Goal: Task Accomplishment & Management: Manage account settings

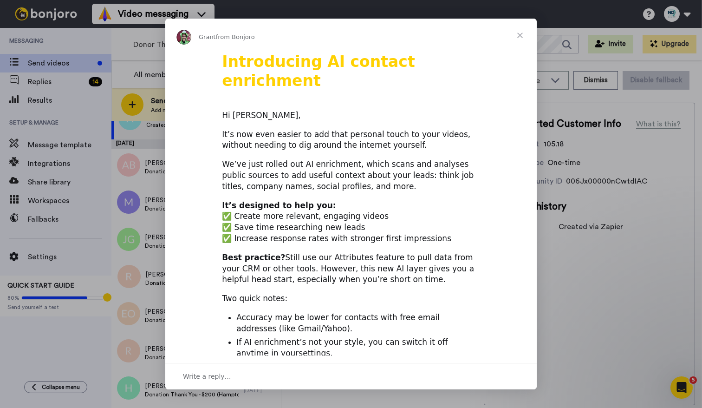
click at [518, 35] on span "Close" at bounding box center [520, 35] width 33 height 33
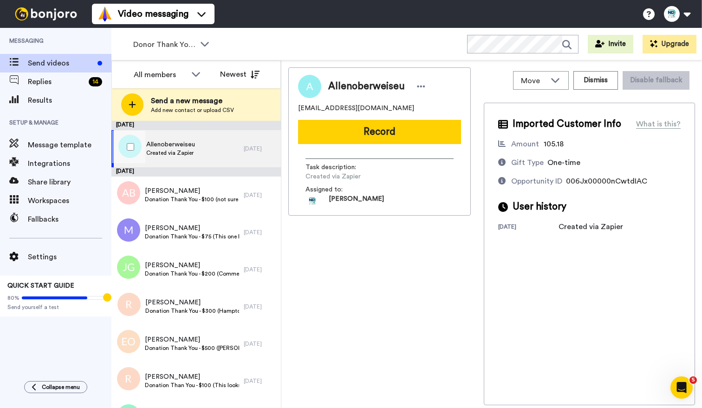
click at [227, 153] on div "Allenoberweiseu Created via Zapier" at bounding box center [177, 148] width 132 height 37
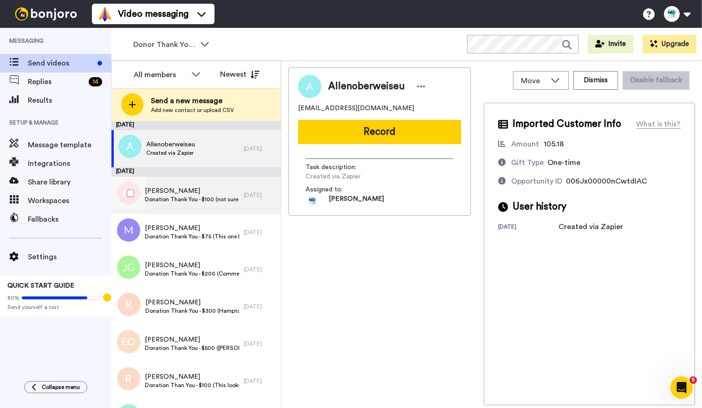
click at [170, 193] on span "[PERSON_NAME]" at bounding box center [192, 190] width 94 height 9
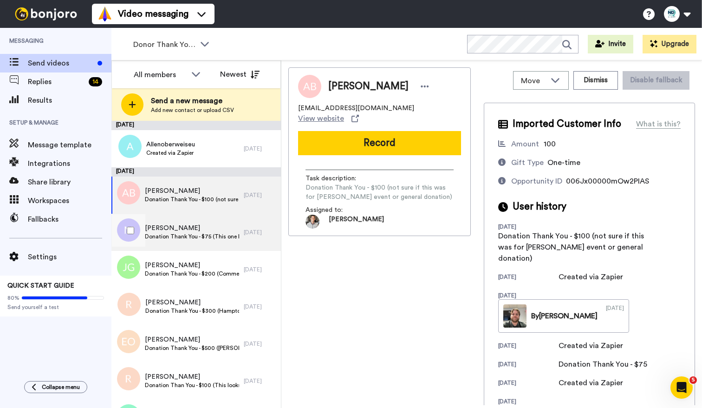
click at [183, 235] on span "Donation Thank You - $75 (This one looks like a donation from the hamptons even…" at bounding box center [192, 236] width 94 height 7
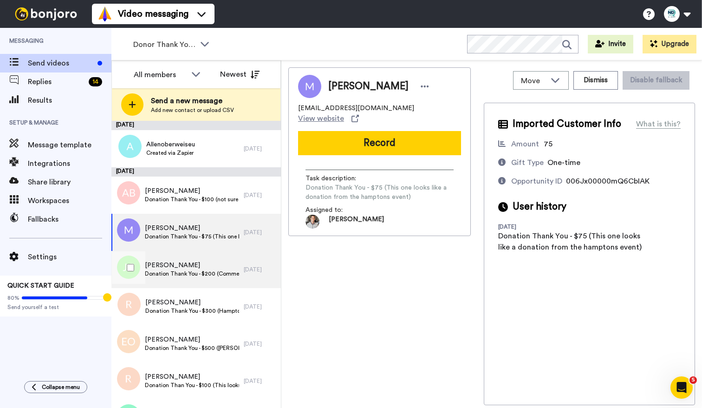
click at [184, 270] on span "Donation Thank You - $200 (Comment left, "Thank you, [PERSON_NAME].")" at bounding box center [192, 273] width 94 height 7
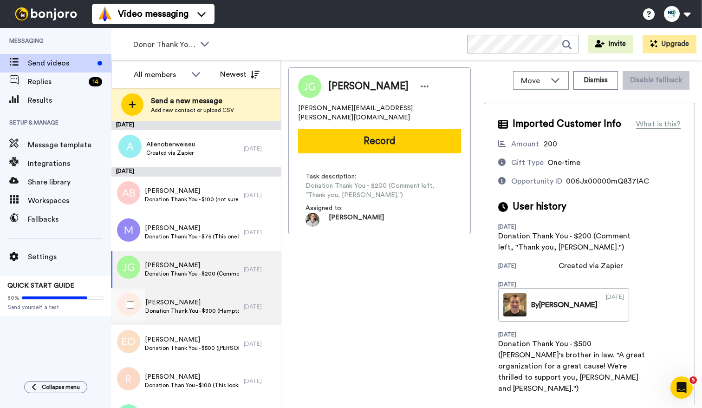
click at [186, 305] on span "[PERSON_NAME]" at bounding box center [192, 302] width 94 height 9
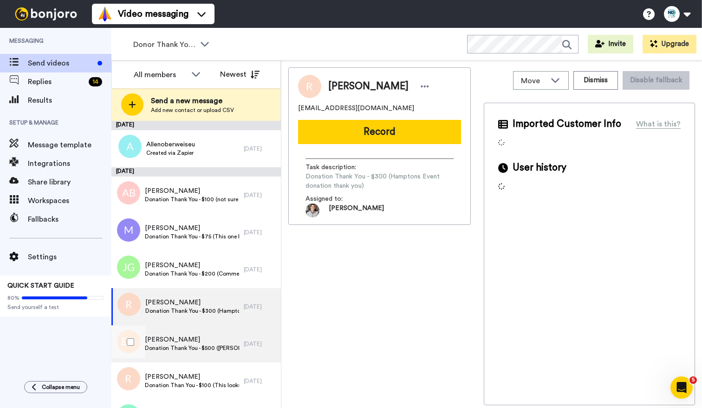
click at [191, 344] on span "Donation Thank You - $500 ([PERSON_NAME] event donation Thank You)" at bounding box center [192, 347] width 94 height 7
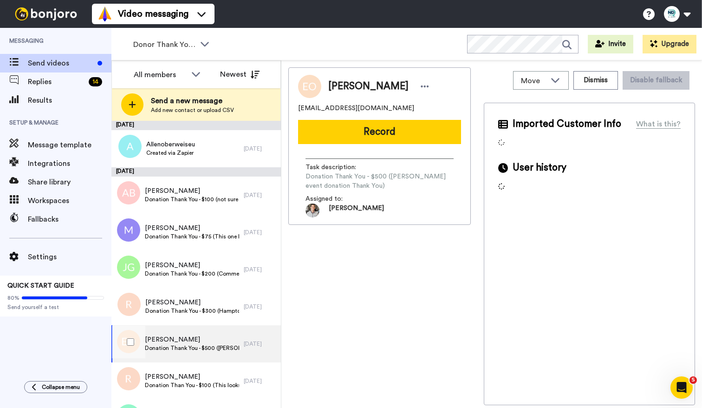
scroll to position [29, 0]
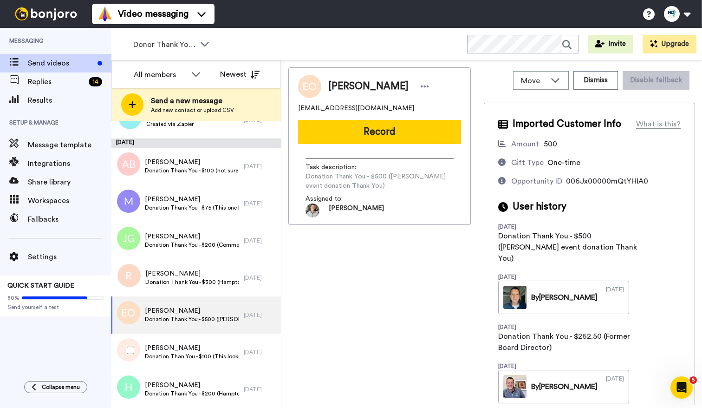
click at [191, 344] on span "[PERSON_NAME]" at bounding box center [192, 347] width 94 height 9
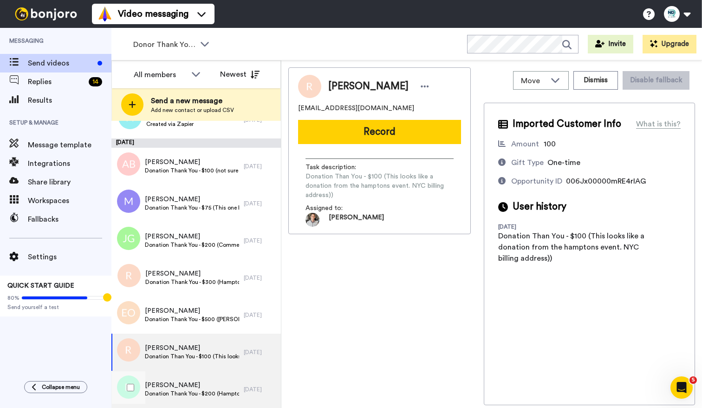
click at [220, 384] on span "[PERSON_NAME]" at bounding box center [192, 384] width 94 height 9
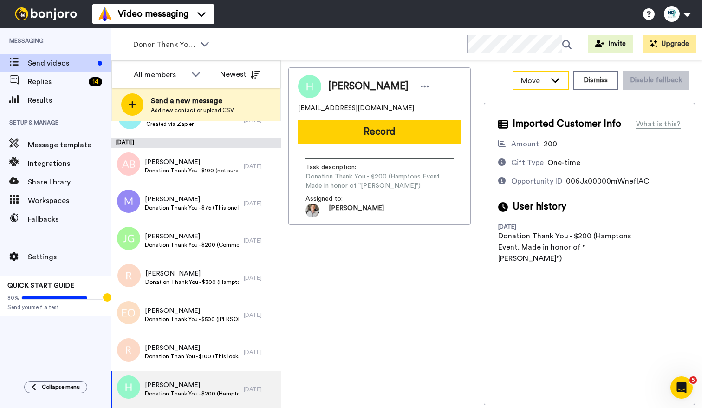
click at [543, 79] on span "Move" at bounding box center [533, 80] width 25 height 11
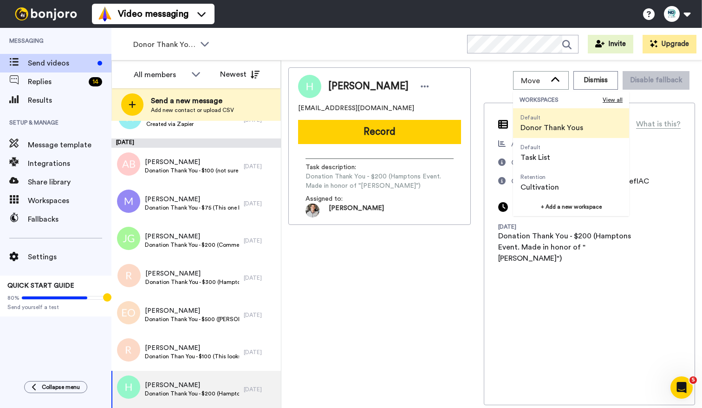
click at [432, 301] on div "[PERSON_NAME] [EMAIL_ADDRESS][DOMAIN_NAME] Record Task description : Donation T…" at bounding box center [379, 236] width 183 height 338
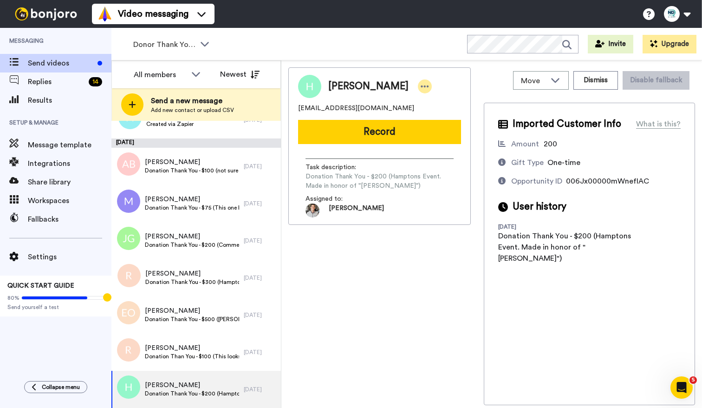
click at [423, 87] on icon at bounding box center [425, 86] width 8 height 2
click at [441, 118] on li "Assign" at bounding box center [446, 115] width 67 height 13
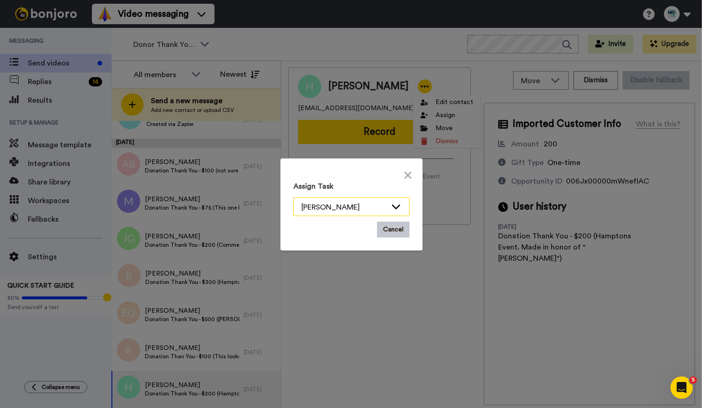
click at [395, 198] on div "[PERSON_NAME]" at bounding box center [351, 207] width 115 height 19
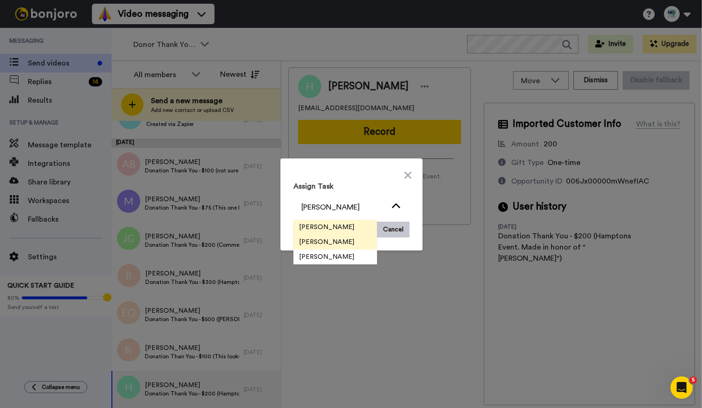
click at [361, 228] on li "[PERSON_NAME]" at bounding box center [336, 227] width 84 height 15
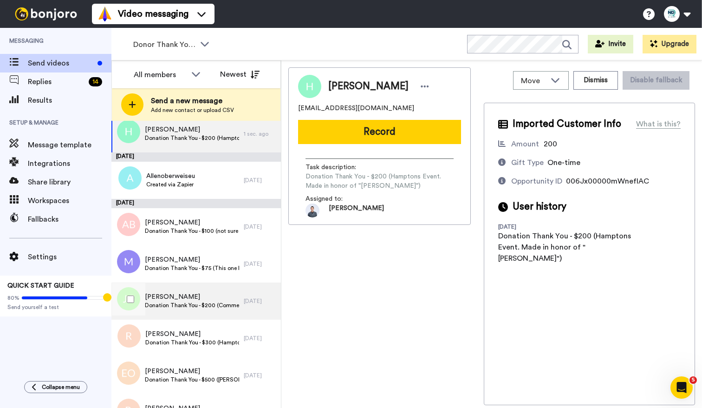
scroll to position [38, 0]
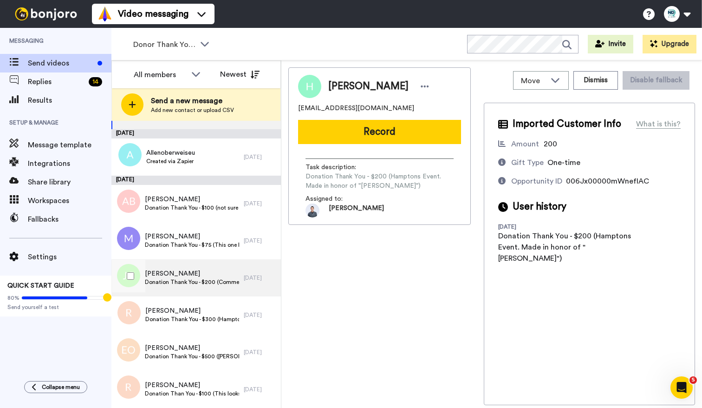
click at [224, 288] on div "[PERSON_NAME] Donation Thank You - $200 (Comment left, "Thank you, [PERSON_NAME…" at bounding box center [177, 277] width 132 height 37
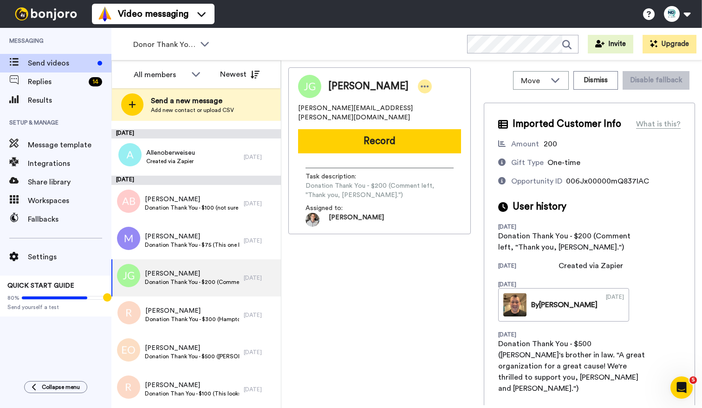
click at [421, 86] on icon at bounding box center [425, 86] width 8 height 9
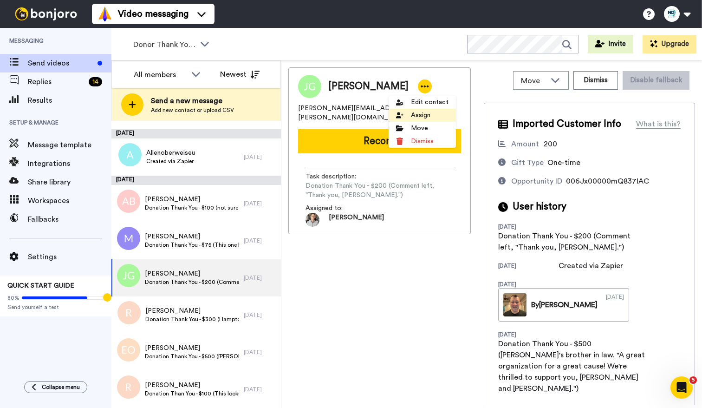
click at [427, 116] on li "Assign" at bounding box center [422, 115] width 67 height 13
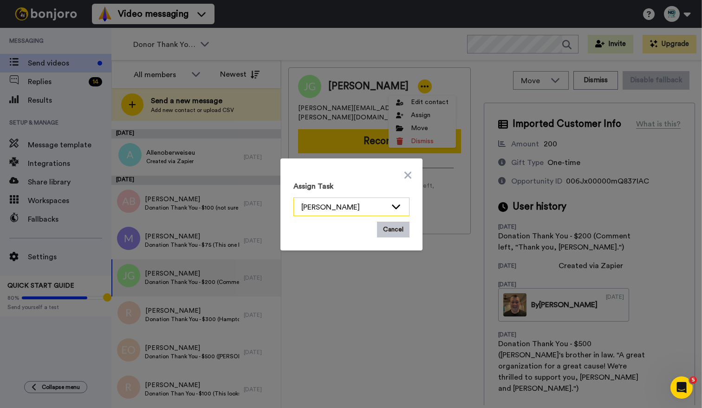
click at [345, 208] on div "[PERSON_NAME]" at bounding box center [344, 207] width 85 height 11
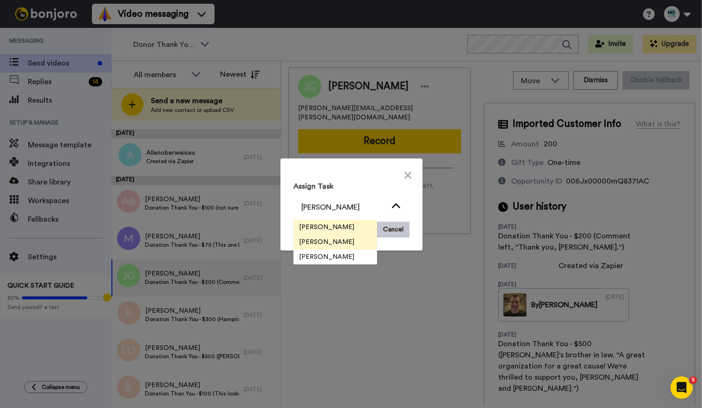
click at [351, 229] on li "[PERSON_NAME]" at bounding box center [336, 227] width 84 height 15
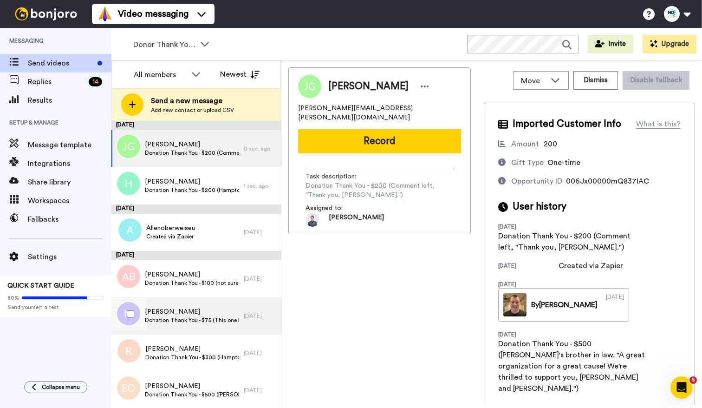
scroll to position [38, 0]
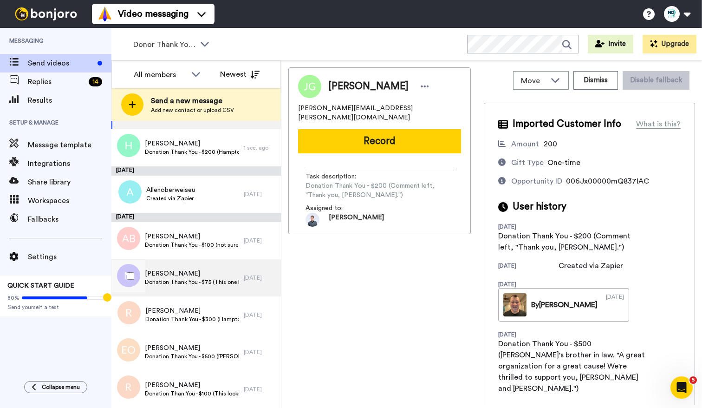
click at [224, 275] on span "[PERSON_NAME]" at bounding box center [192, 273] width 94 height 9
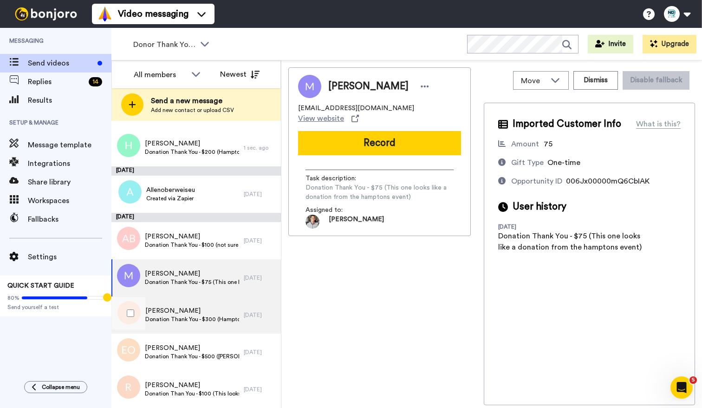
click at [223, 305] on div "[PERSON_NAME] Donation Thank You - $300 (Hamptons Event donation thank you)" at bounding box center [177, 314] width 132 height 37
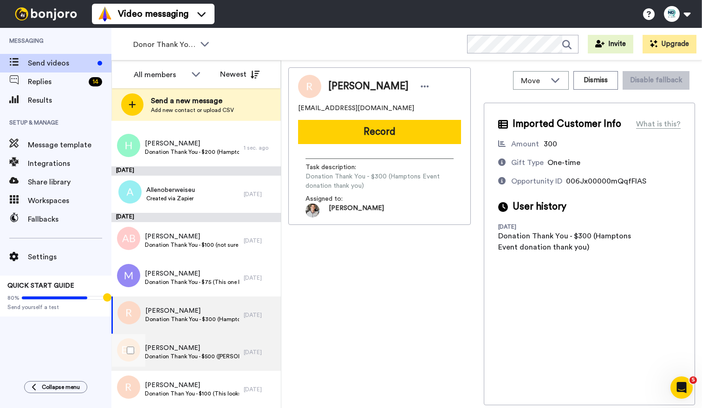
click at [222, 356] on span "Donation Thank You - $500 ([PERSON_NAME] event donation Thank You)" at bounding box center [192, 356] width 94 height 7
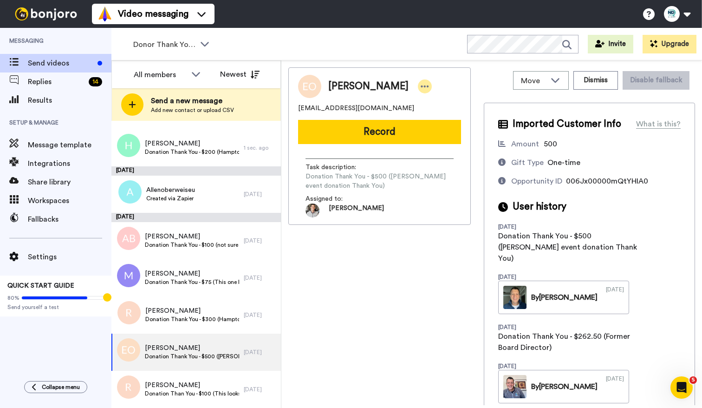
click at [432, 83] on div at bounding box center [425, 86] width 14 height 14
click at [448, 115] on li "Assign" at bounding box center [455, 115] width 67 height 13
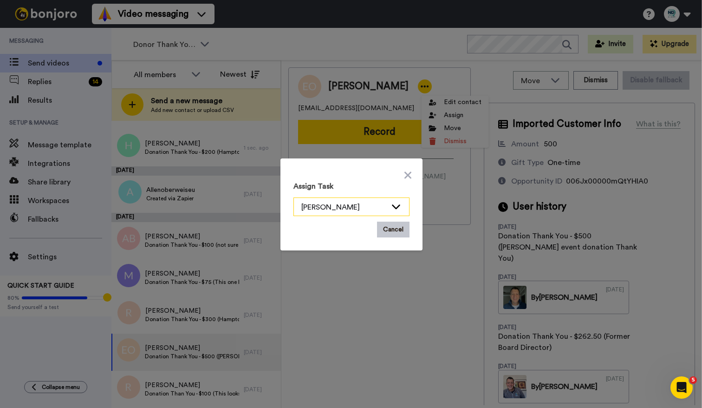
click at [368, 204] on div "[PERSON_NAME]" at bounding box center [344, 207] width 85 height 11
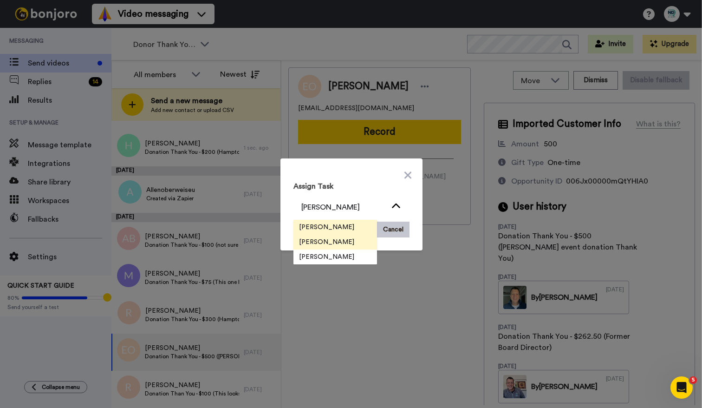
click at [366, 229] on li "[PERSON_NAME]" at bounding box center [336, 227] width 84 height 15
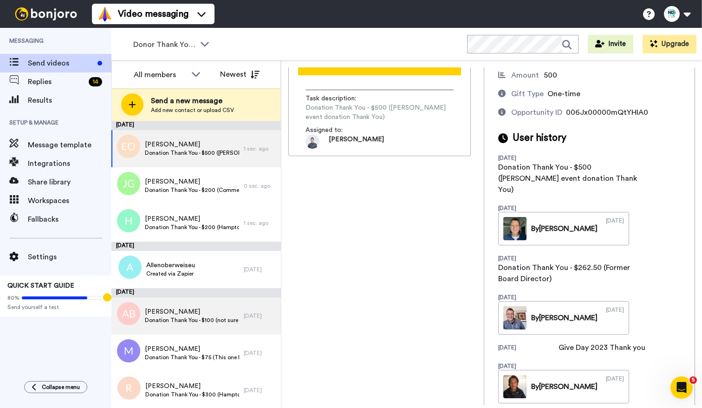
scroll to position [38, 0]
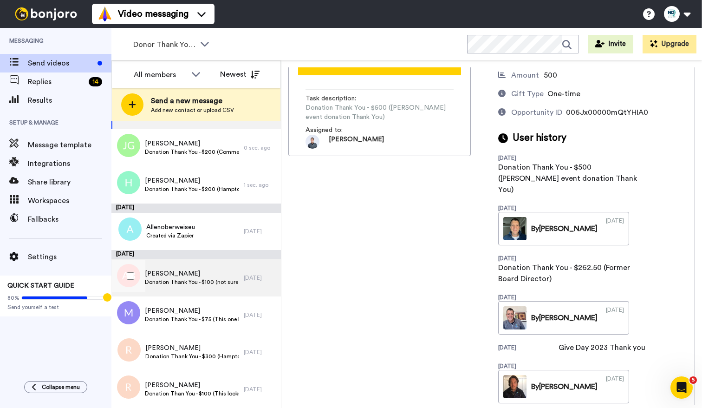
click at [220, 281] on span "Donation Thank You - $100 (not sure if this was for [PERSON_NAME] event or gene…" at bounding box center [192, 281] width 94 height 7
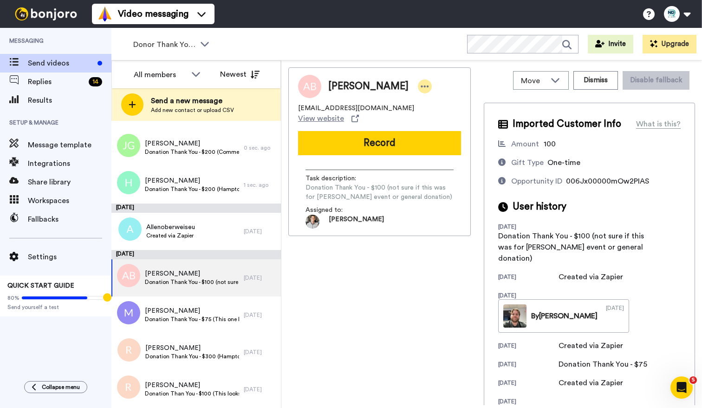
click at [421, 86] on icon at bounding box center [425, 86] width 8 height 2
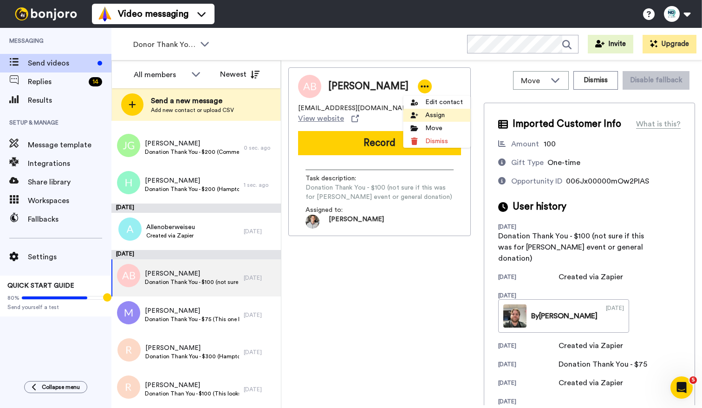
click at [435, 116] on li "Assign" at bounding box center [436, 115] width 67 height 13
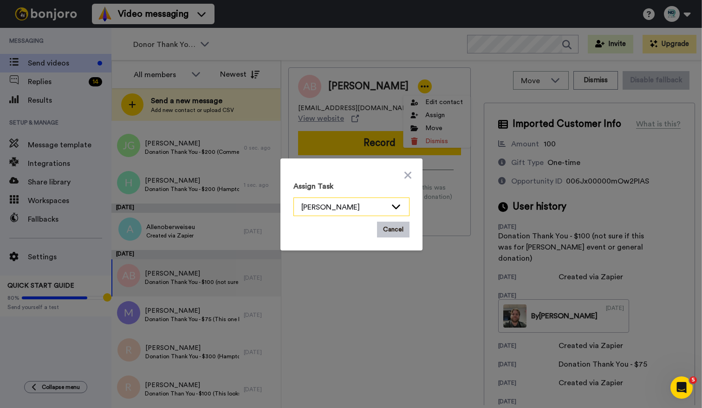
click at [388, 212] on div "[PERSON_NAME]" at bounding box center [351, 207] width 115 height 19
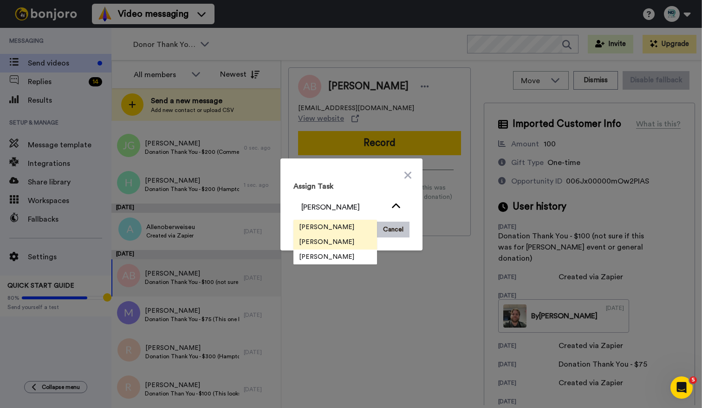
click at [365, 231] on li "[PERSON_NAME]" at bounding box center [336, 227] width 84 height 15
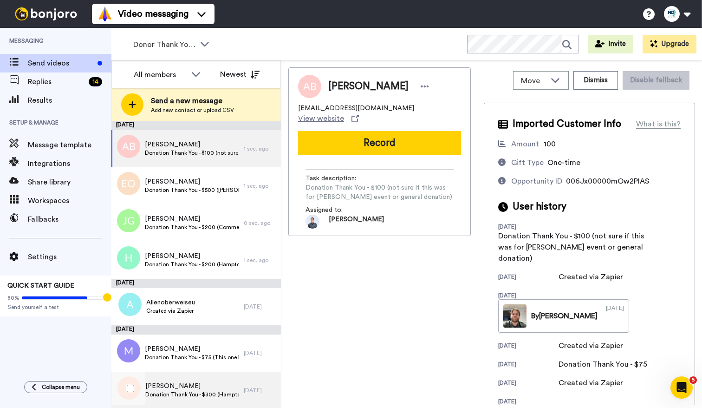
scroll to position [38, 0]
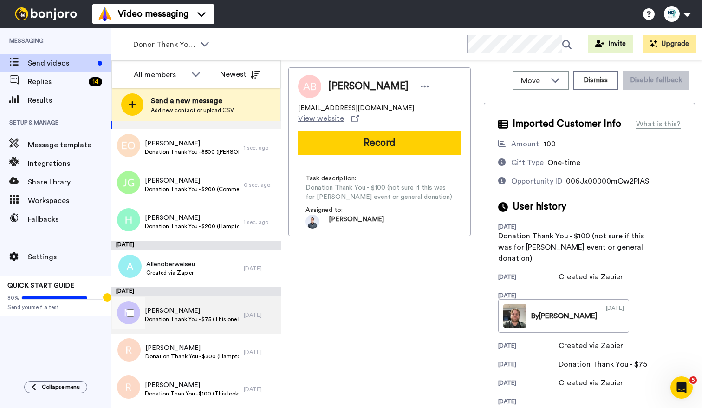
click at [189, 328] on div "[PERSON_NAME] Donation Thank You - $75 (This one looks like a donation from the…" at bounding box center [177, 314] width 132 height 37
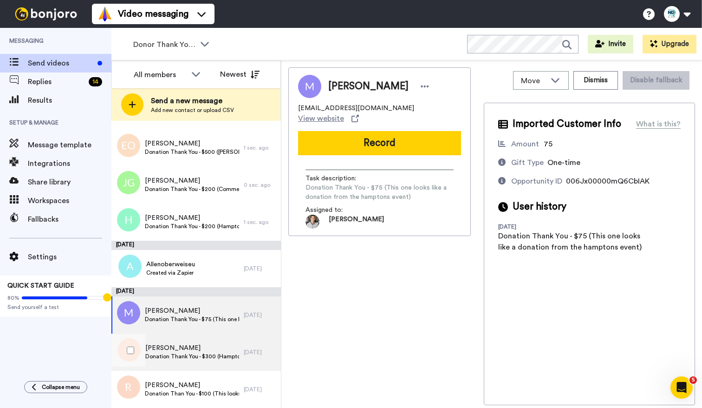
click at [215, 343] on span "[PERSON_NAME]" at bounding box center [192, 347] width 94 height 9
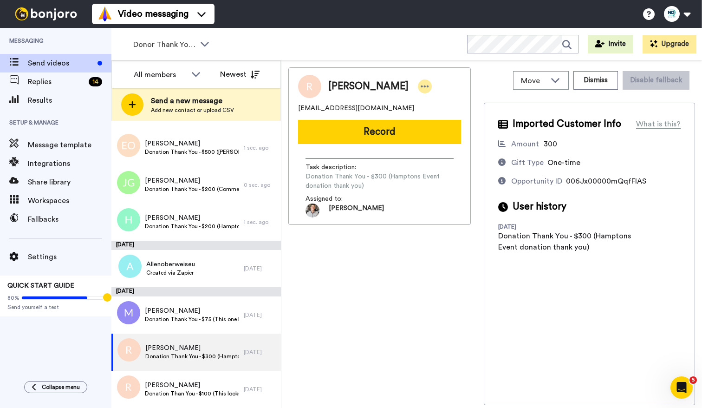
click at [421, 82] on icon at bounding box center [425, 86] width 8 height 9
click at [435, 116] on li "Assign" at bounding box center [442, 115] width 67 height 13
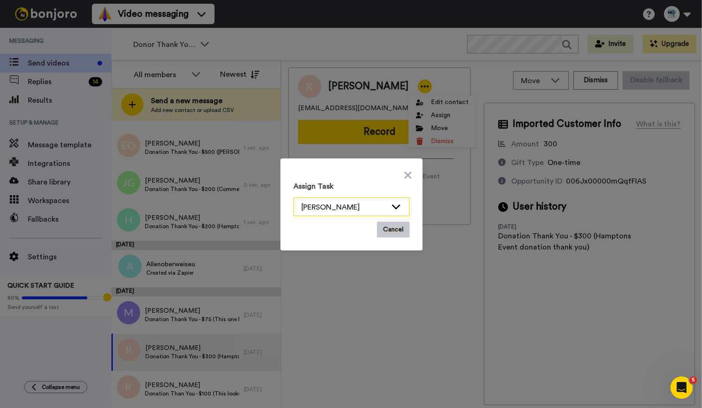
click at [375, 202] on div "[PERSON_NAME]" at bounding box center [344, 207] width 85 height 11
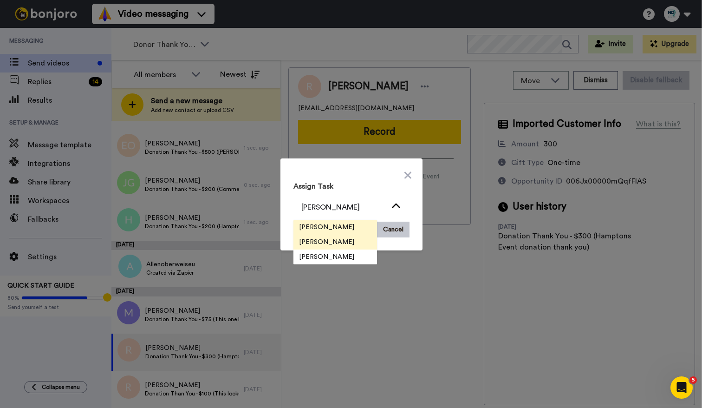
click at [354, 223] on li "[PERSON_NAME]" at bounding box center [336, 227] width 84 height 15
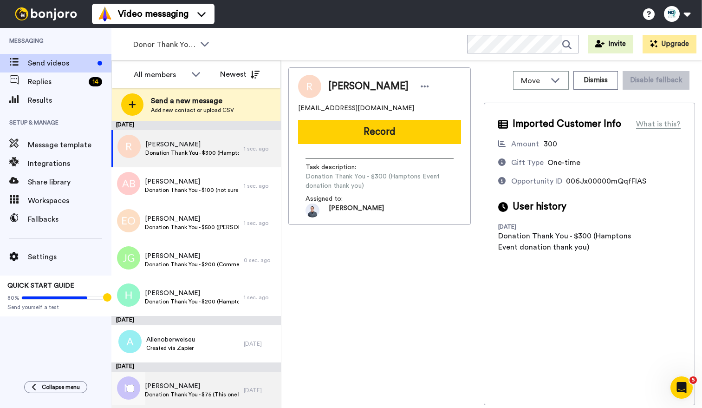
scroll to position [38, 0]
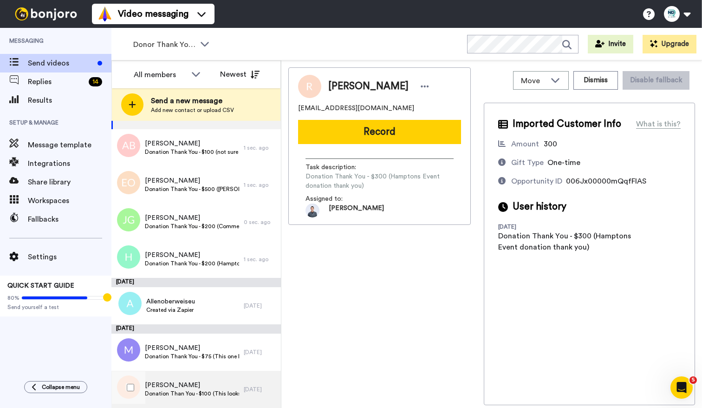
click at [195, 396] on span "Donation Than You - $100 (This looks like a donation from the hamptons event. N…" at bounding box center [192, 393] width 94 height 7
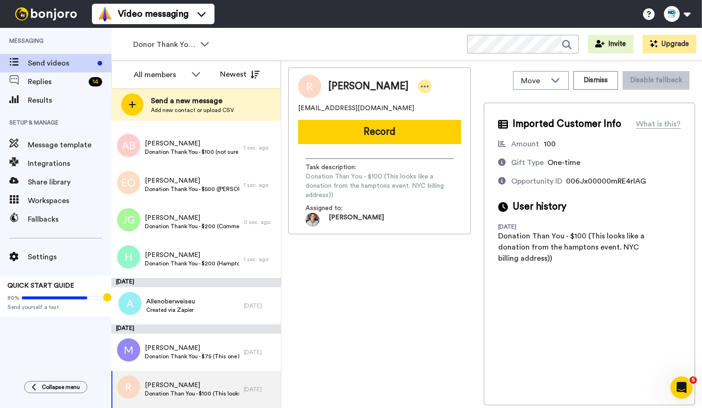
click at [421, 84] on icon at bounding box center [425, 86] width 8 height 9
click at [452, 113] on li "Assign" at bounding box center [436, 115] width 67 height 13
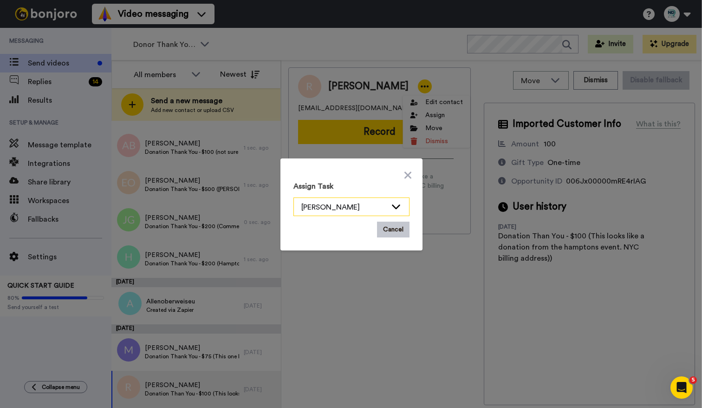
click at [367, 203] on div "[PERSON_NAME]" at bounding box center [344, 207] width 85 height 11
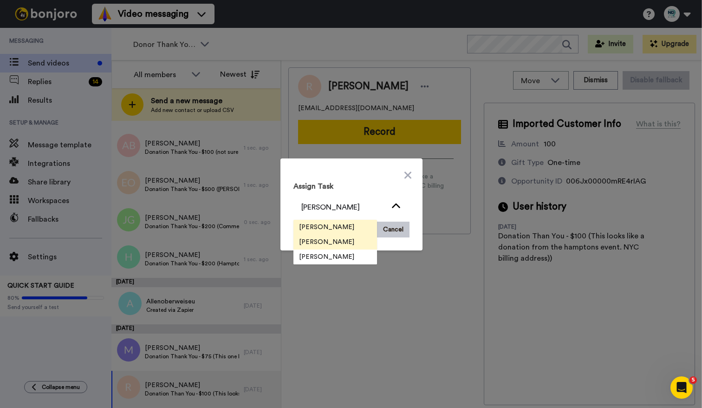
click at [358, 227] on li "[PERSON_NAME]" at bounding box center [336, 227] width 84 height 15
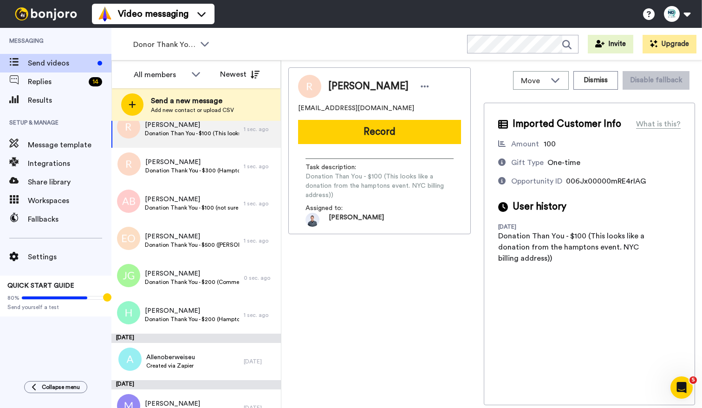
scroll to position [38, 0]
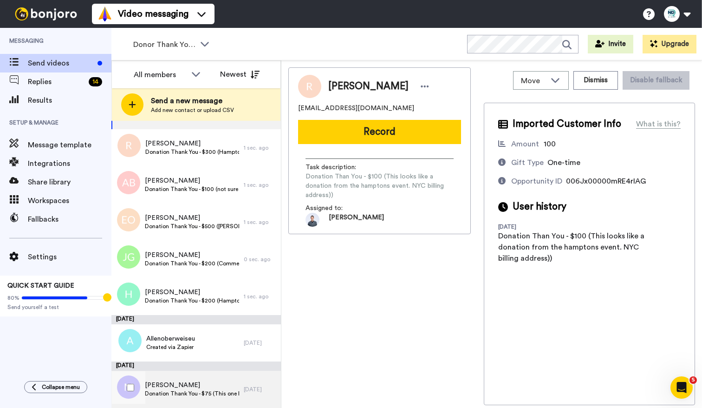
click at [225, 384] on span "[PERSON_NAME]" at bounding box center [192, 384] width 94 height 9
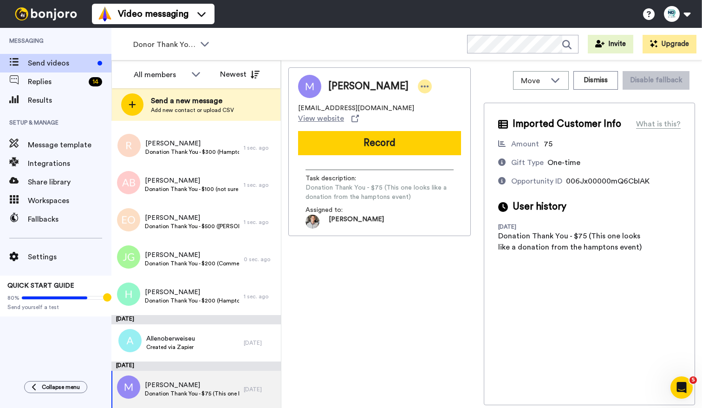
click at [421, 87] on icon at bounding box center [425, 86] width 8 height 2
click at [426, 118] on li "Assign" at bounding box center [439, 115] width 67 height 13
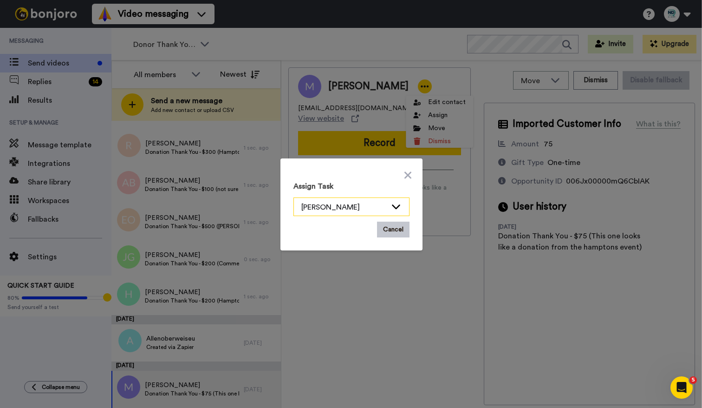
click at [381, 203] on div "[PERSON_NAME]" at bounding box center [344, 207] width 85 height 11
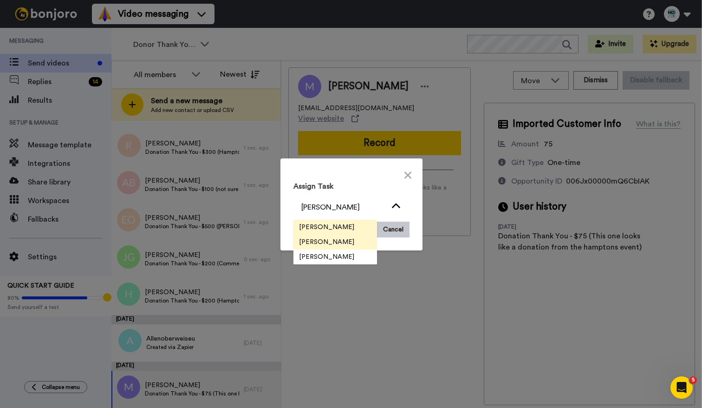
click at [368, 229] on li "[PERSON_NAME]" at bounding box center [336, 227] width 84 height 15
